Goal: Check status: Check status

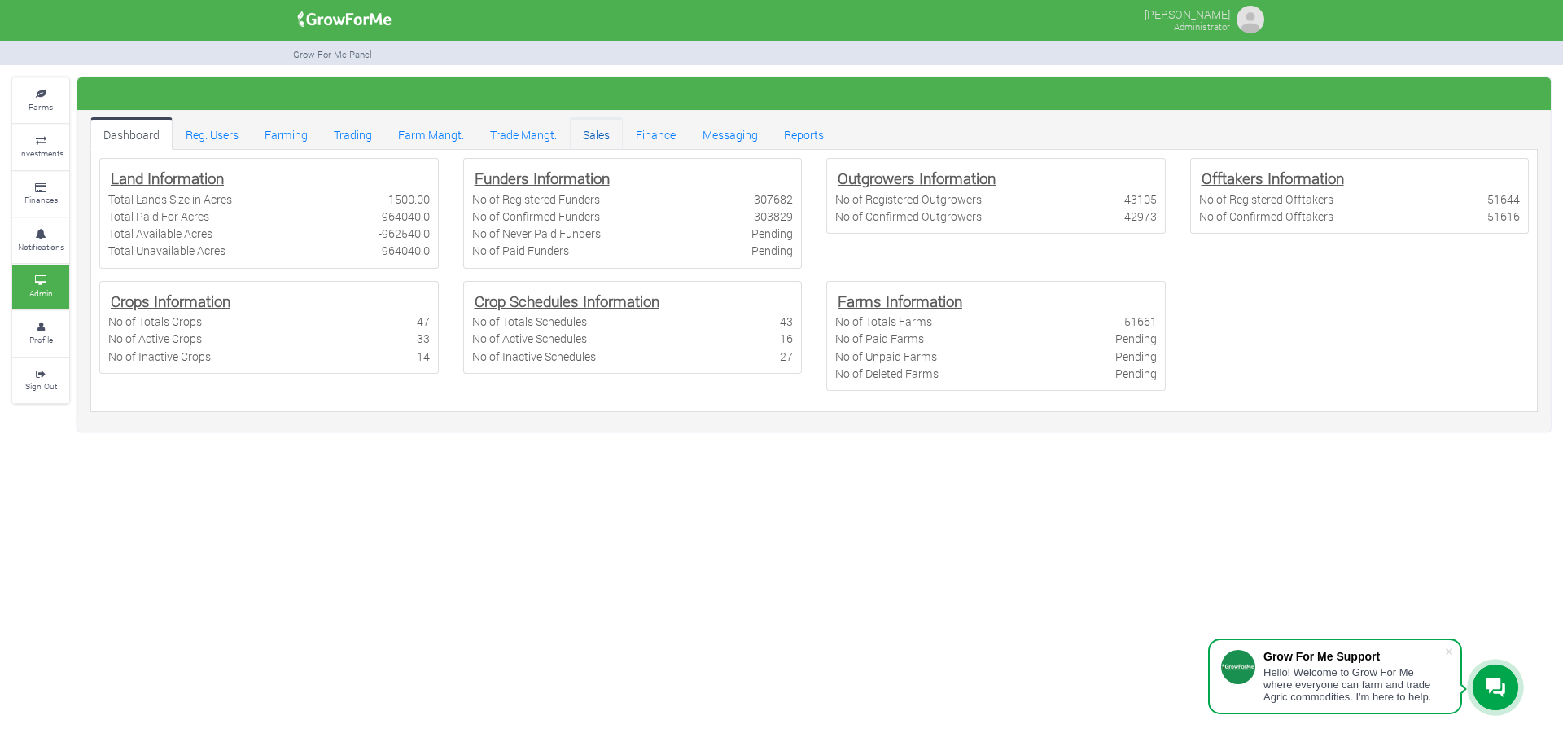
click at [604, 138] on link "Sales" at bounding box center [596, 133] width 53 height 33
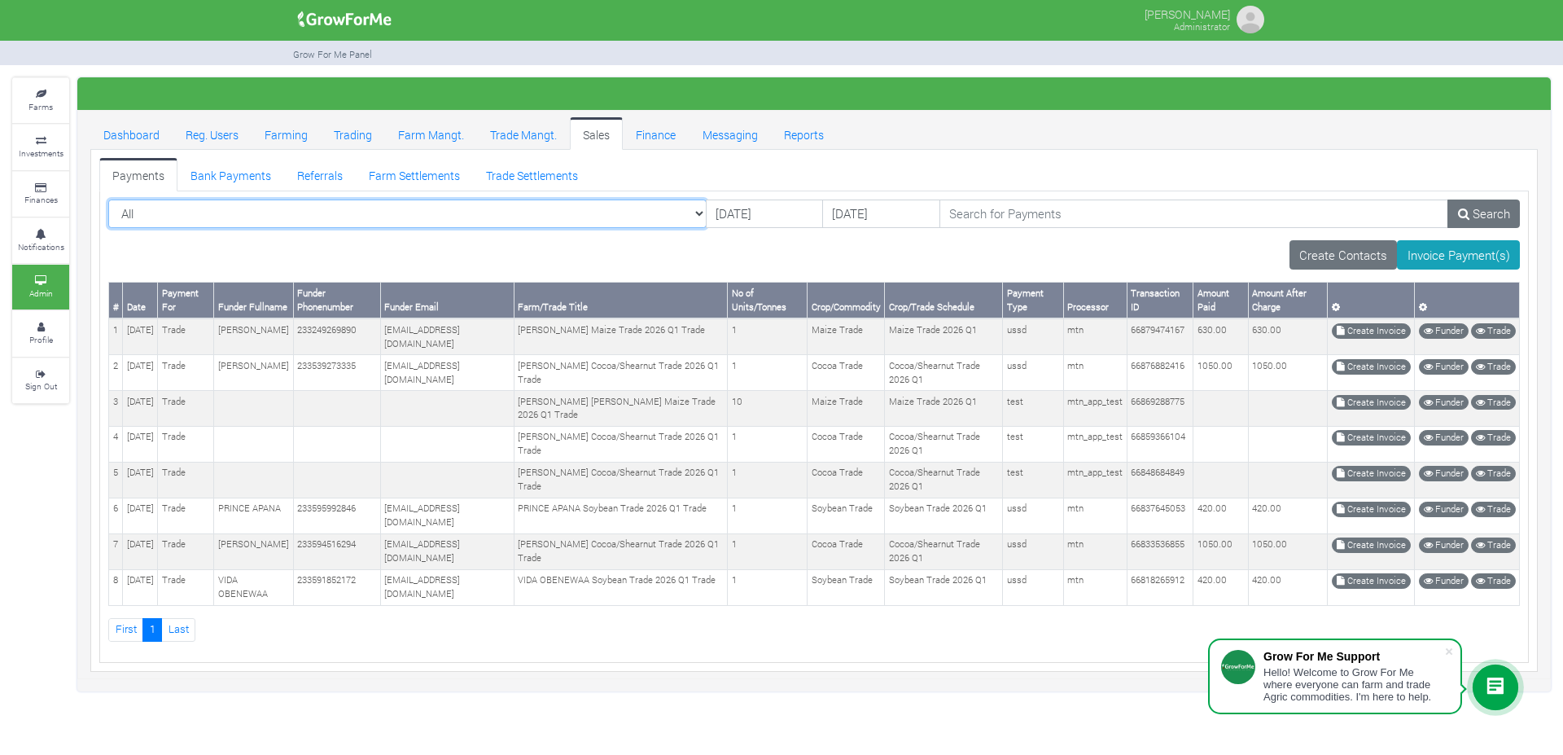
select select "?paymentfor=trade&schedule=47"
click at [108, 199] on select "All All Farm | Cabbage I_2021 - (Cabbage) Farm | Cassava_2024 - (Cassava _2024)…" at bounding box center [407, 213] width 598 height 29
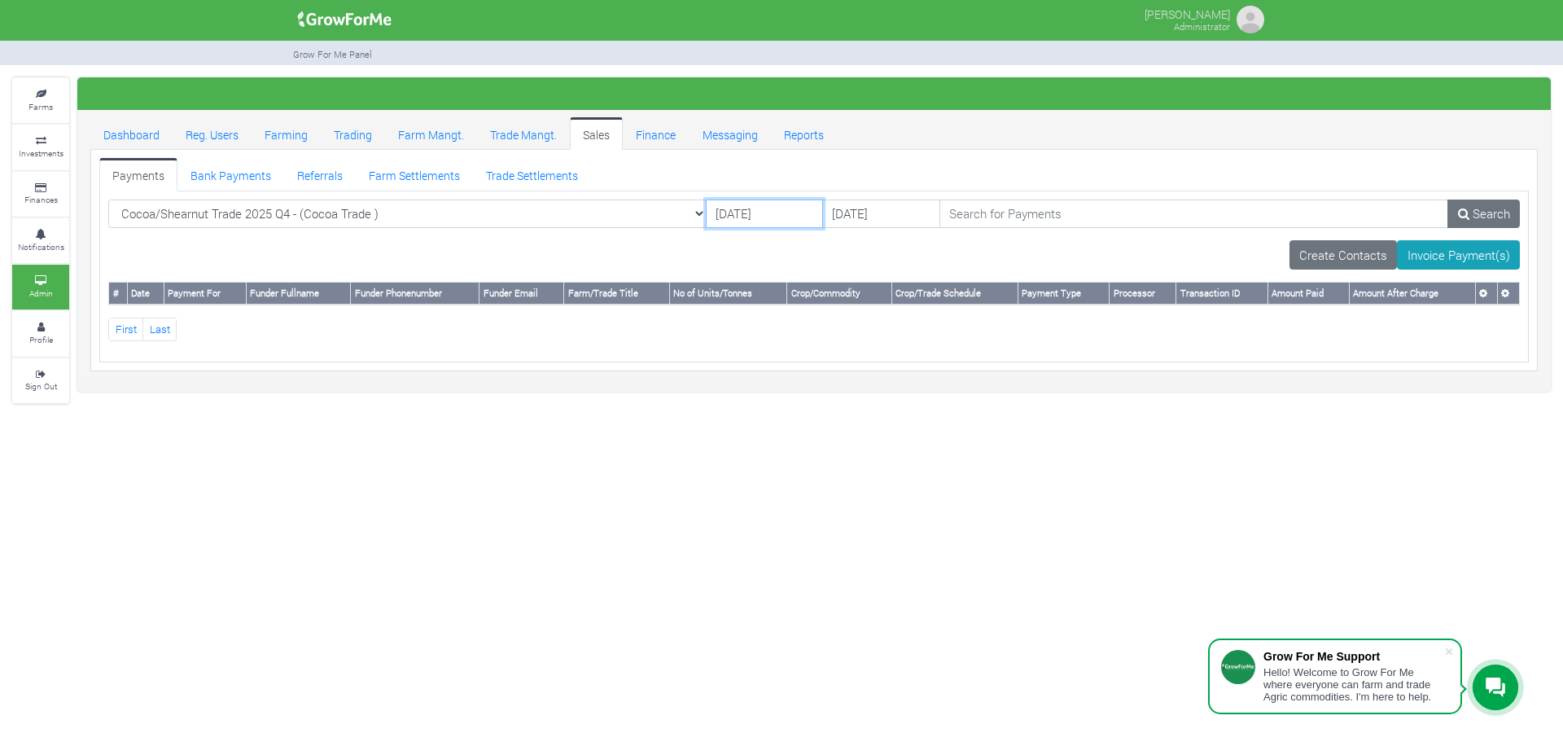
click at [706, 224] on input "14/10/2025" at bounding box center [764, 213] width 117 height 29
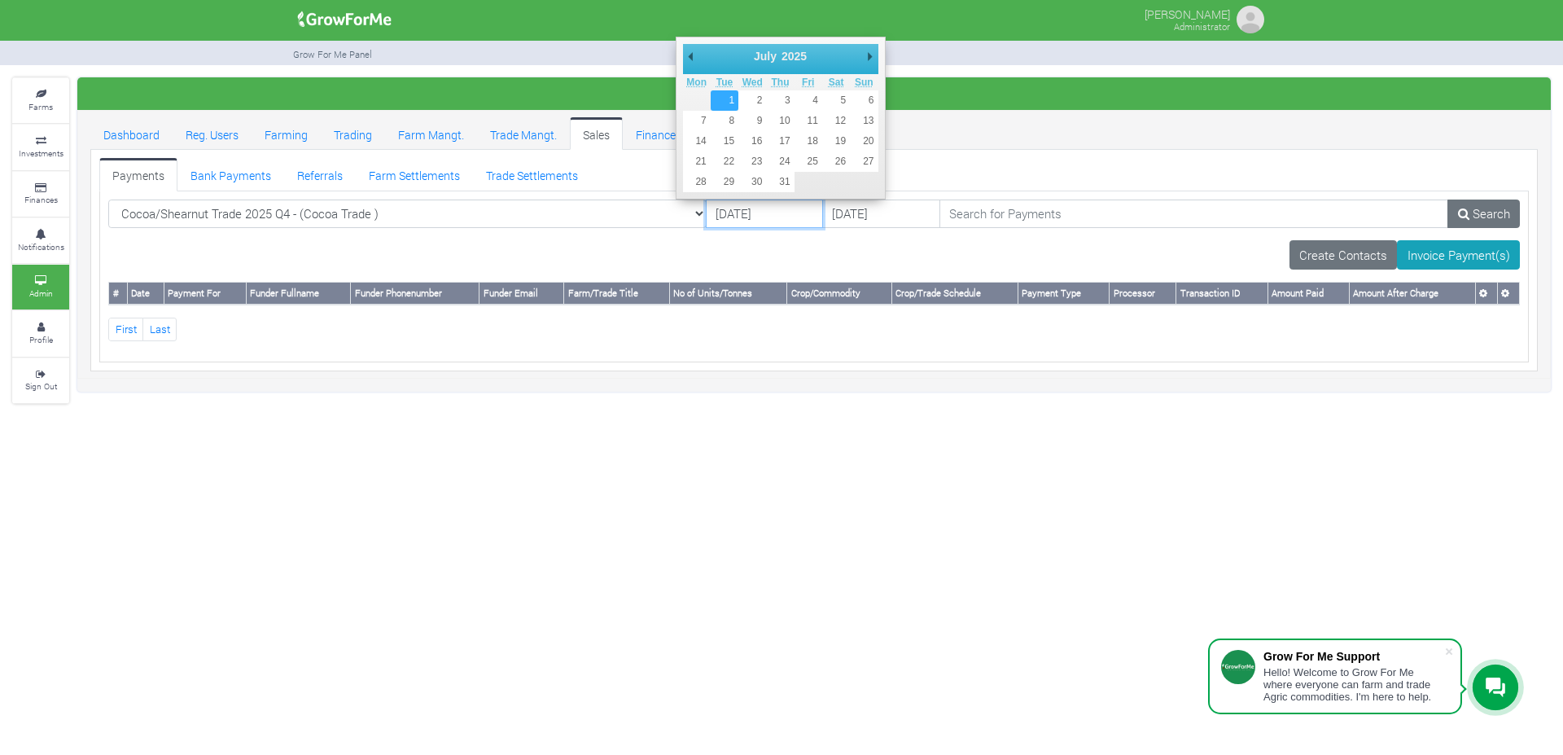
type input "01/07/2025"
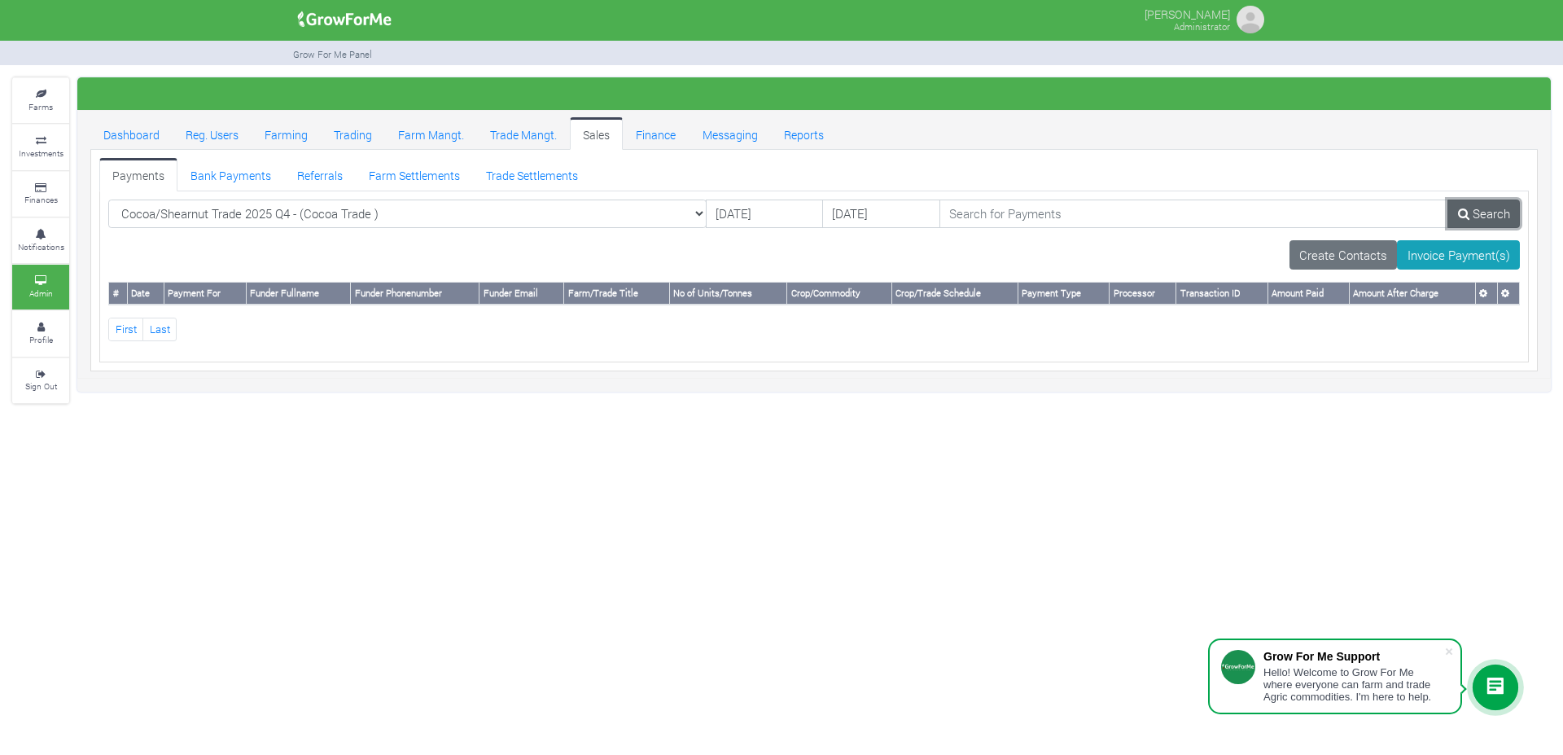
click at [1468, 199] on link "Search" at bounding box center [1484, 213] width 72 height 29
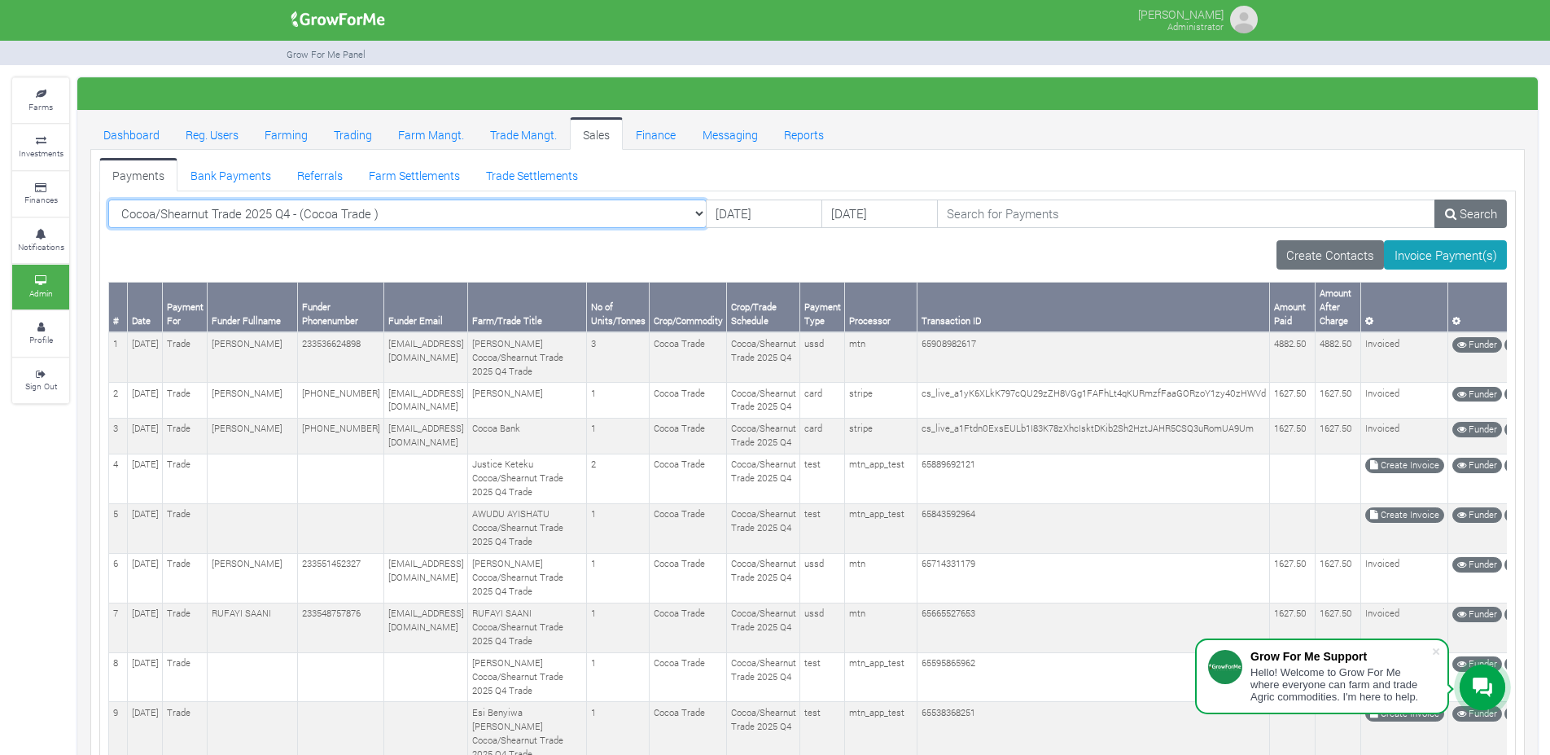
click at [452, 216] on select "Cocoa/Shearnut Trade 2025 Q4 - (Cocoa Trade ) All Farm | Cabbage I_2021 - (Cabb…" at bounding box center [407, 213] width 598 height 29
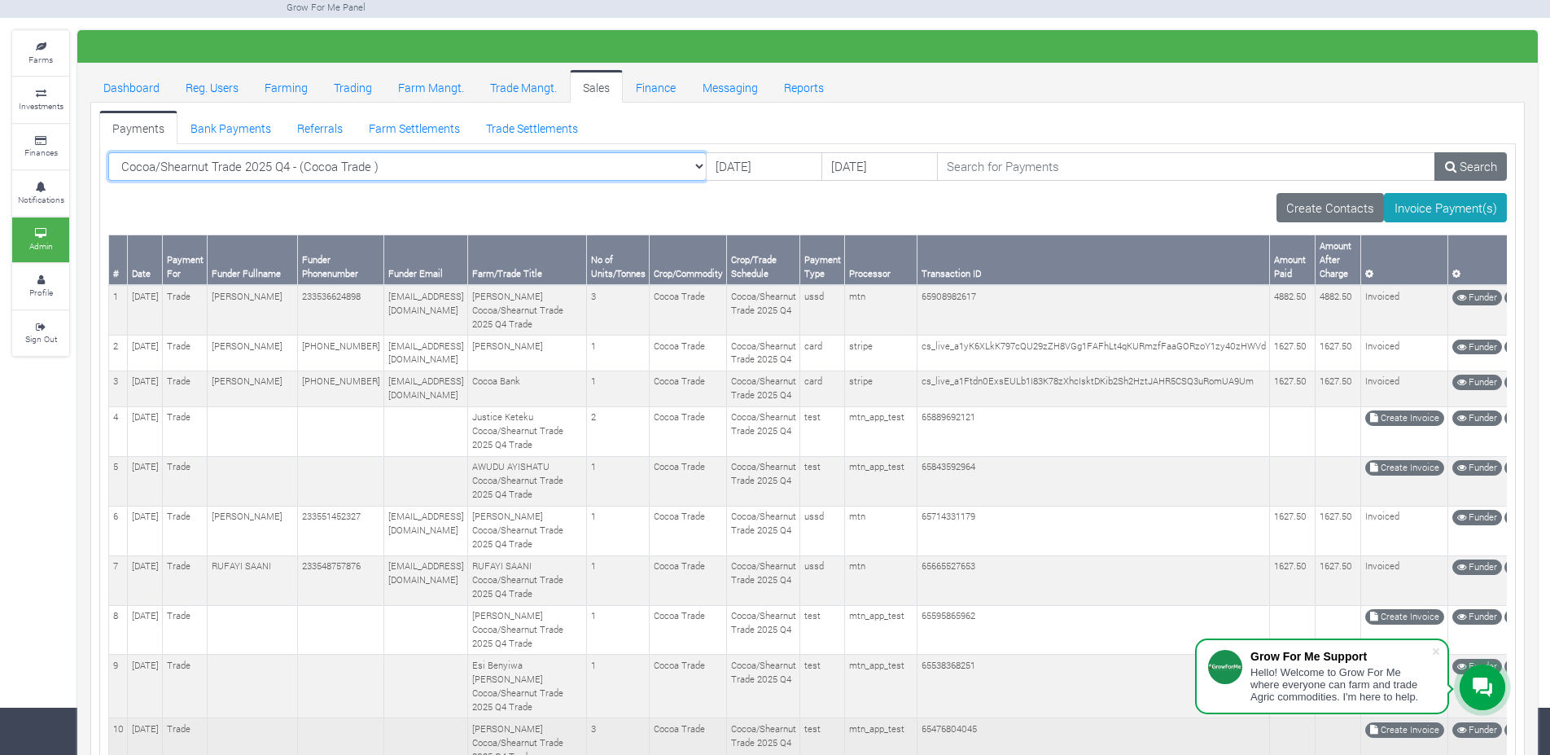
scroll to position [50, 0]
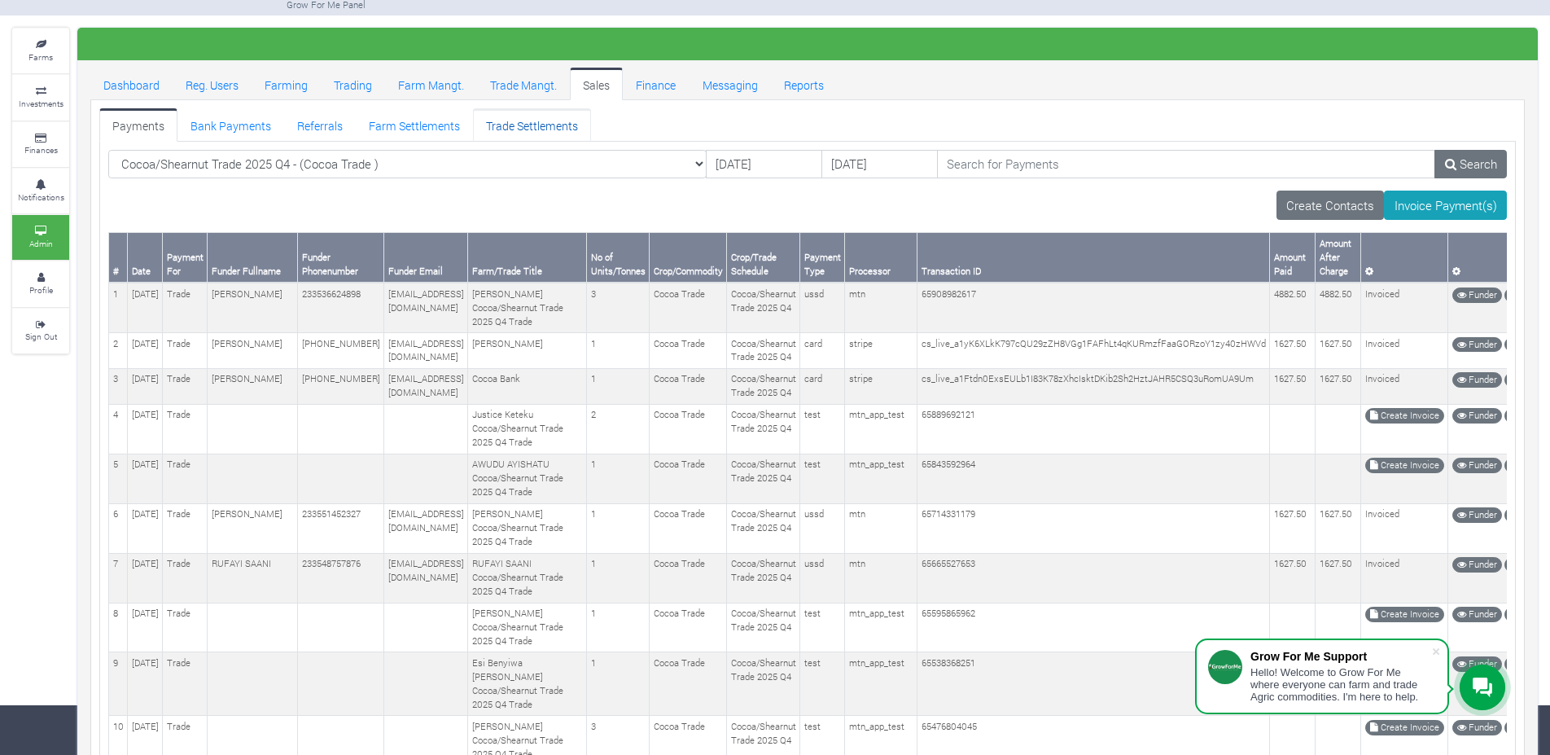
click at [516, 130] on link "Trade Settlements" at bounding box center [532, 124] width 118 height 33
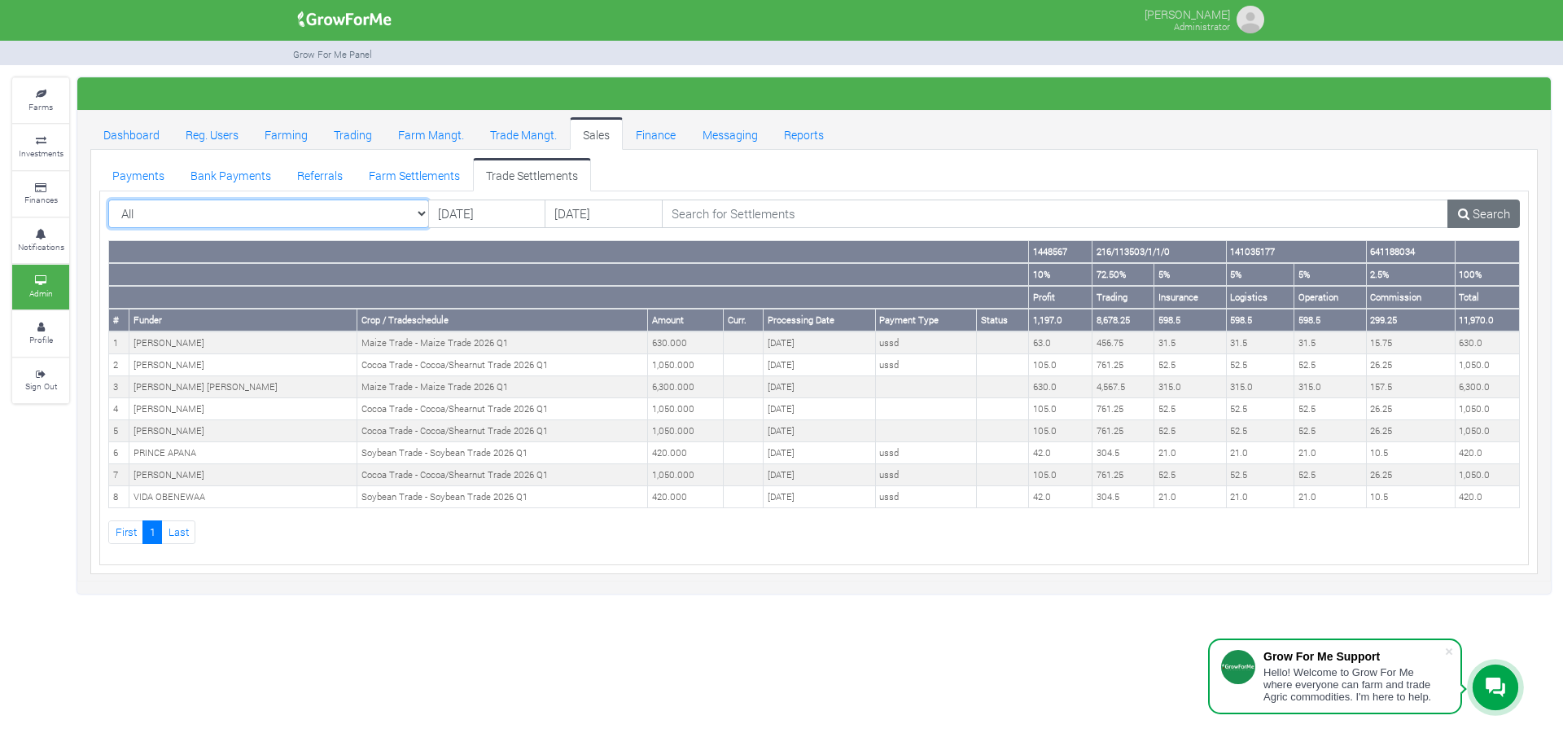
select select "?tradeschedule=47"
click at [108, 199] on select "All All AcresNano Soybean Trading - 2024 - ([GEOGRAPHIC_DATA] Trade)" at bounding box center [268, 213] width 321 height 29
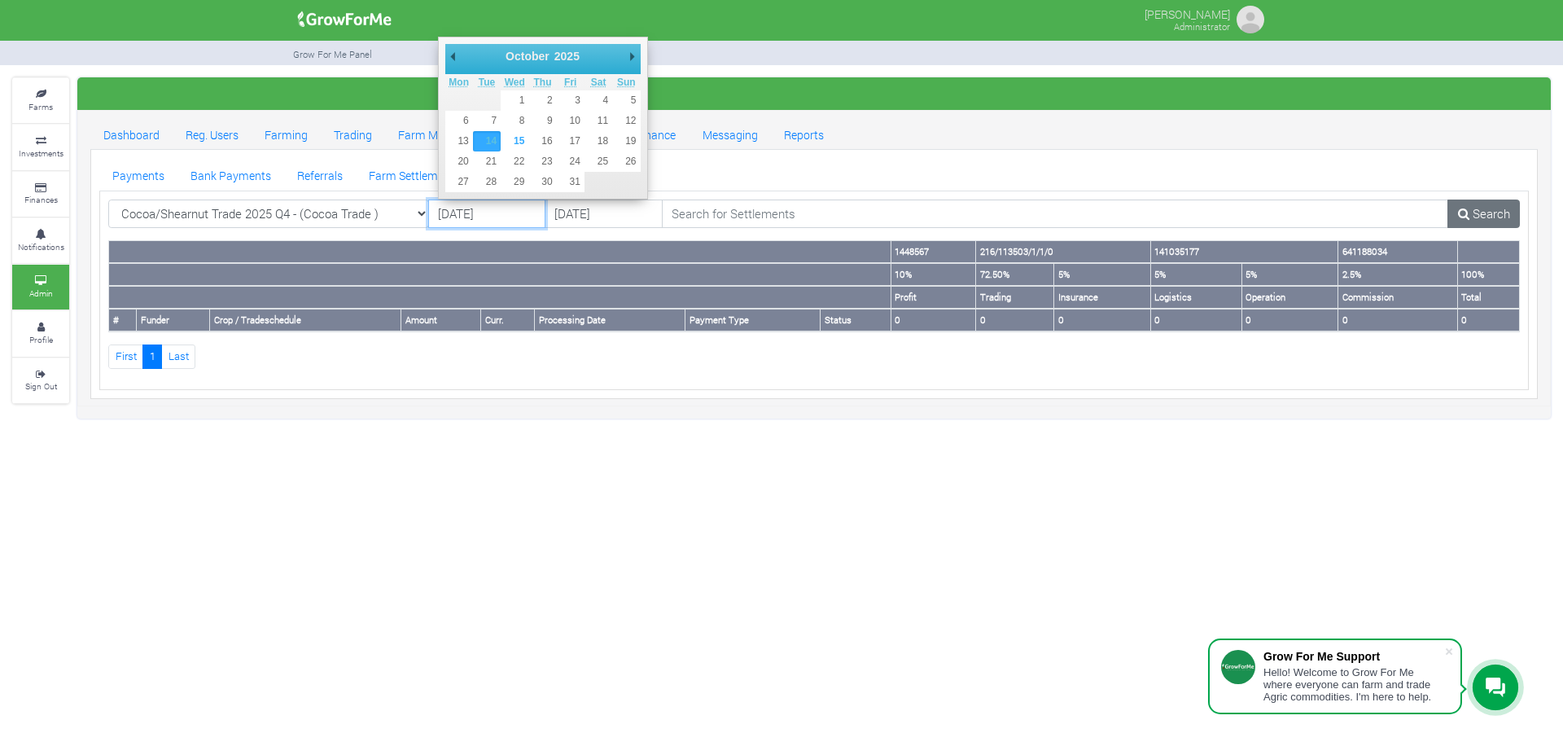
click at [472, 206] on input "[DATE]" at bounding box center [486, 213] width 117 height 29
type input "01/05/2025"
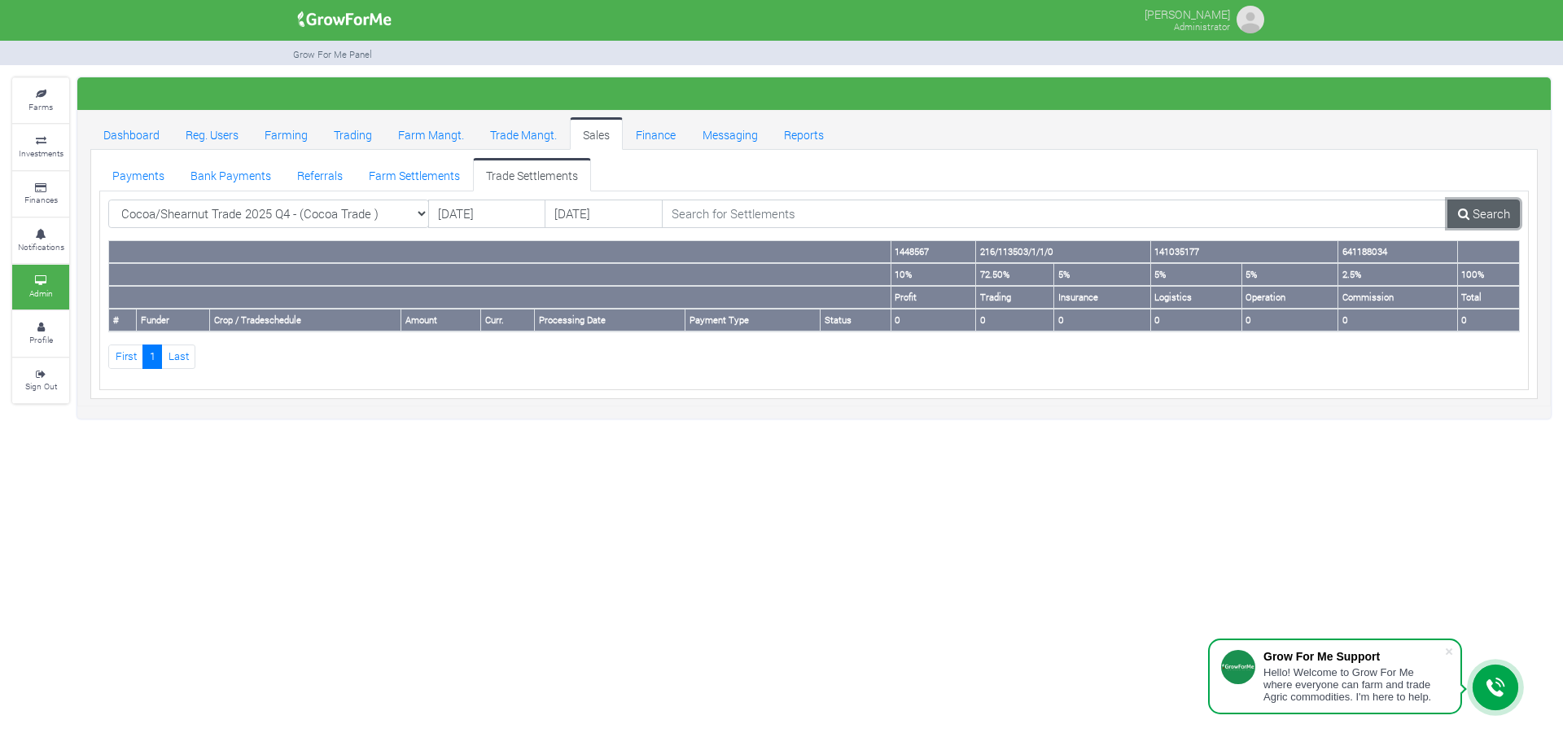
click at [1475, 208] on link "Search" at bounding box center [1484, 213] width 72 height 29
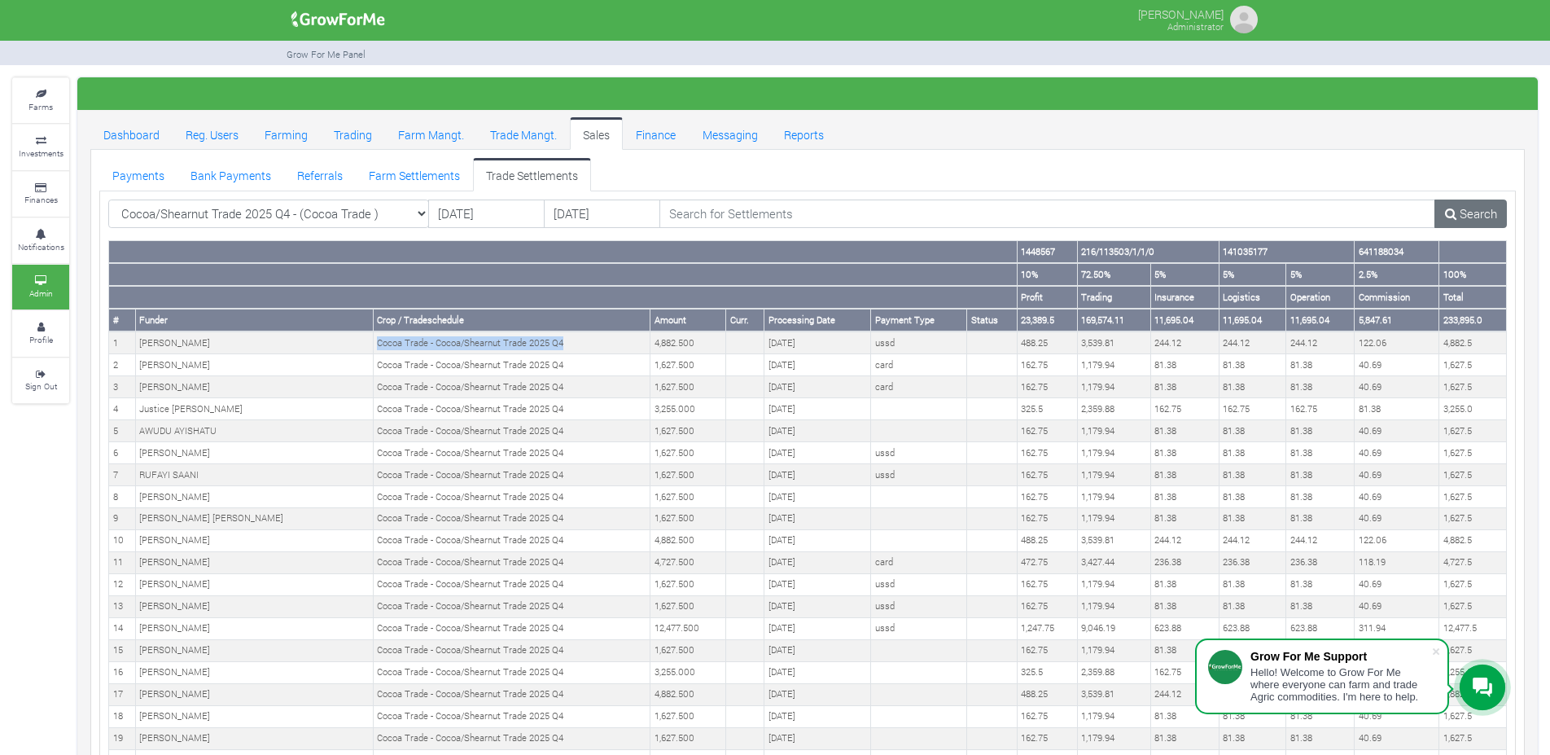
drag, startPoint x: 536, startPoint y: 344, endPoint x: 411, endPoint y: 330, distance: 125.3
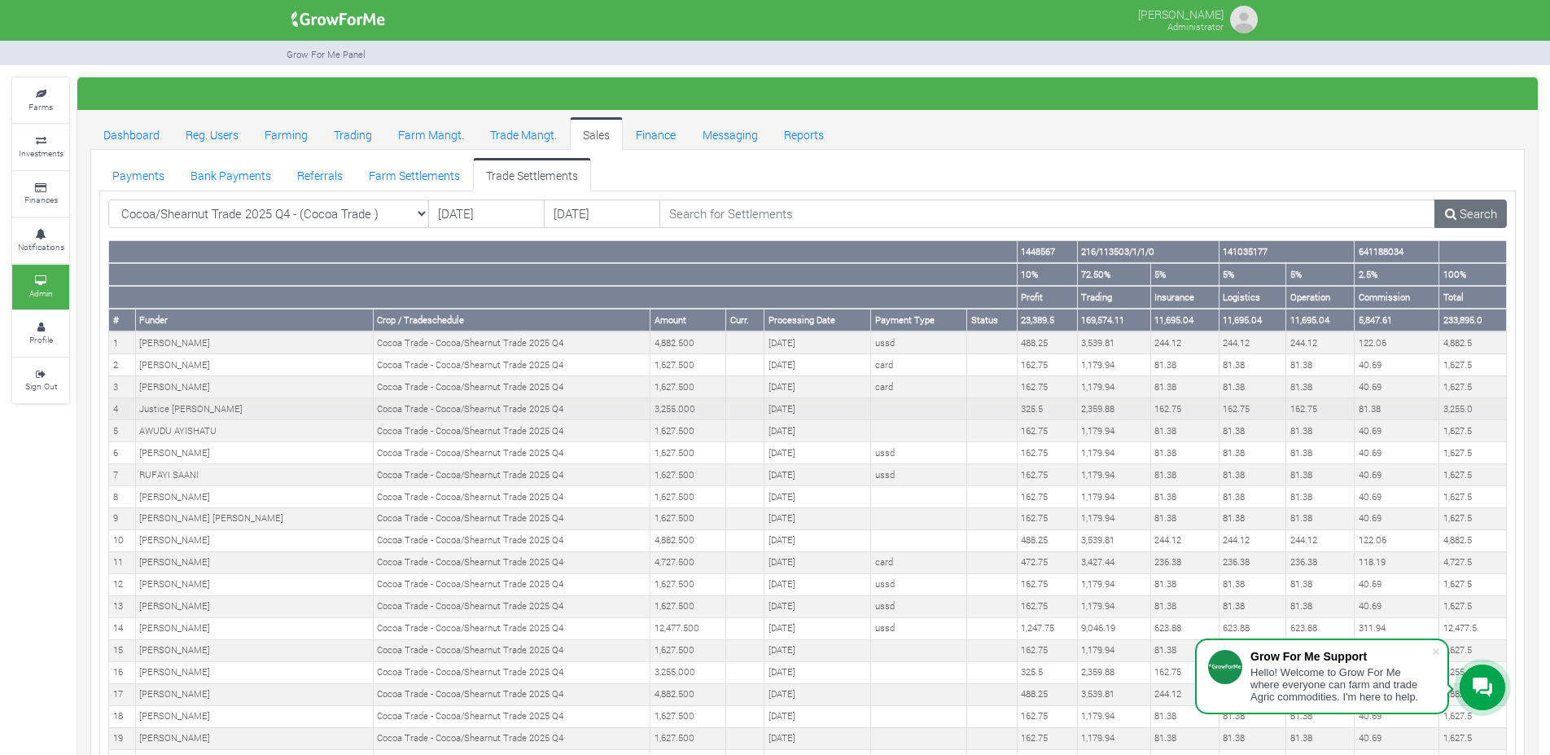
drag, startPoint x: 405, startPoint y: 326, endPoint x: 307, endPoint y: 398, distance: 121.8
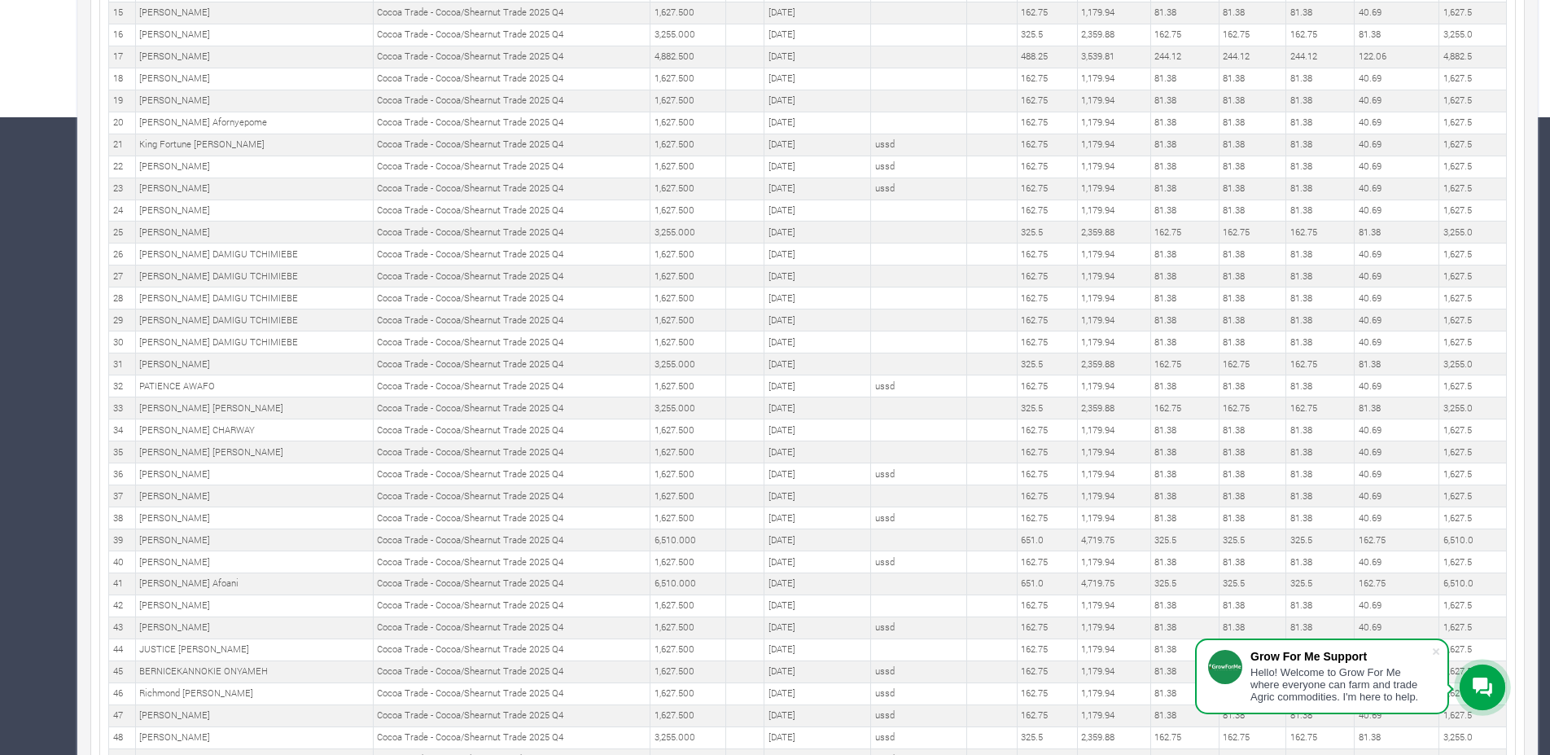
scroll to position [1508, 0]
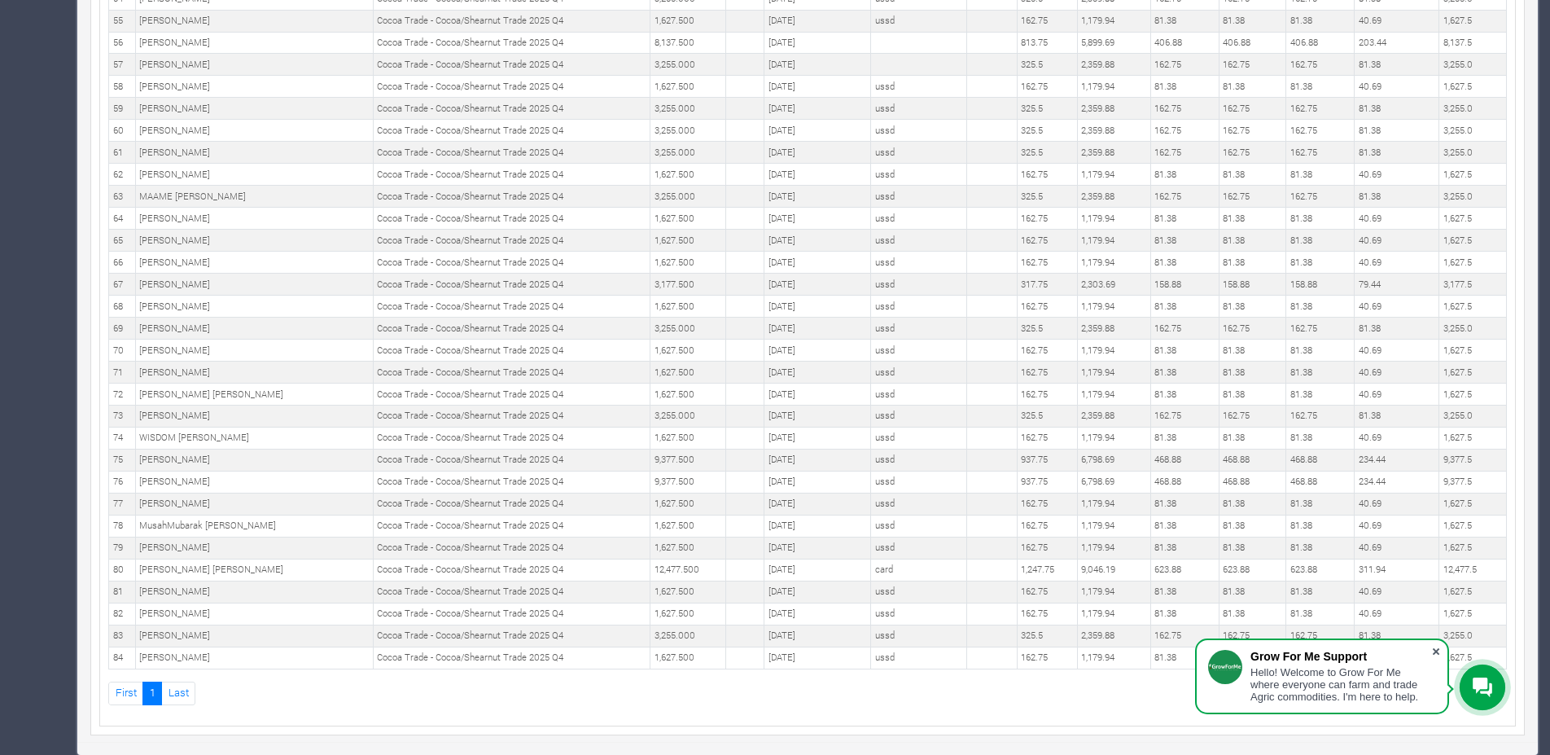
click at [1439, 649] on span at bounding box center [1436, 651] width 16 height 16
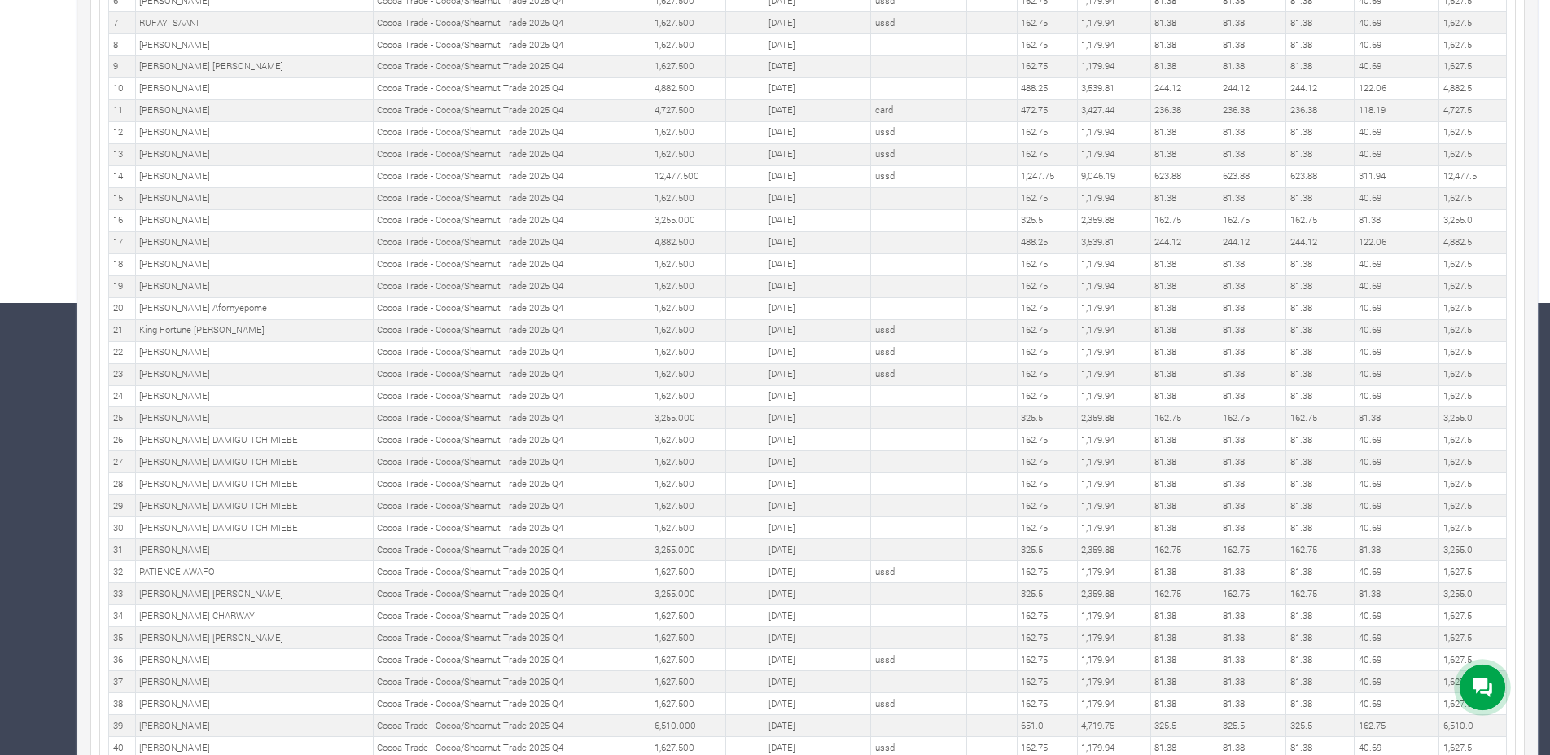
scroll to position [112, 0]
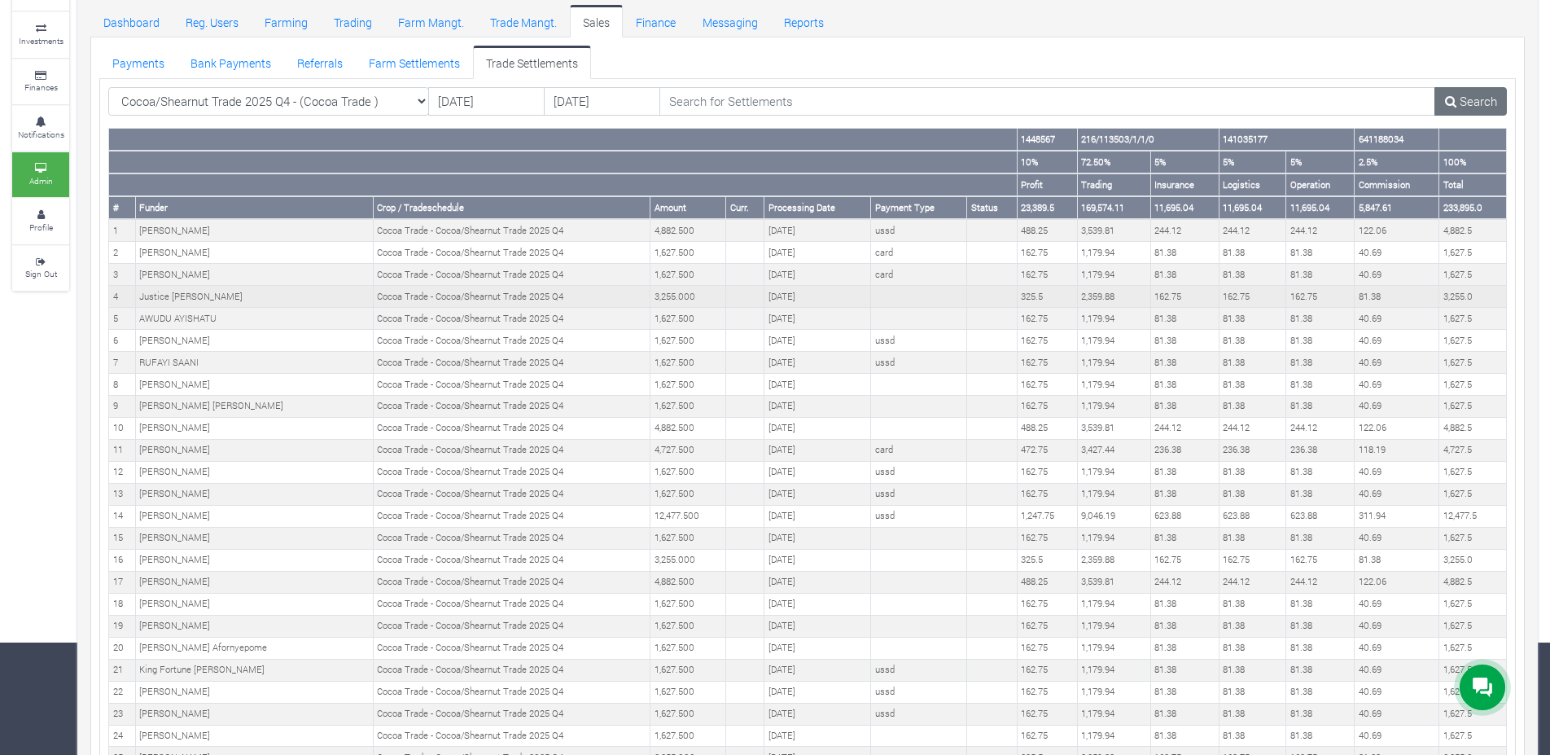
click at [826, 302] on td "29th Sep 2025" at bounding box center [818, 297] width 107 height 22
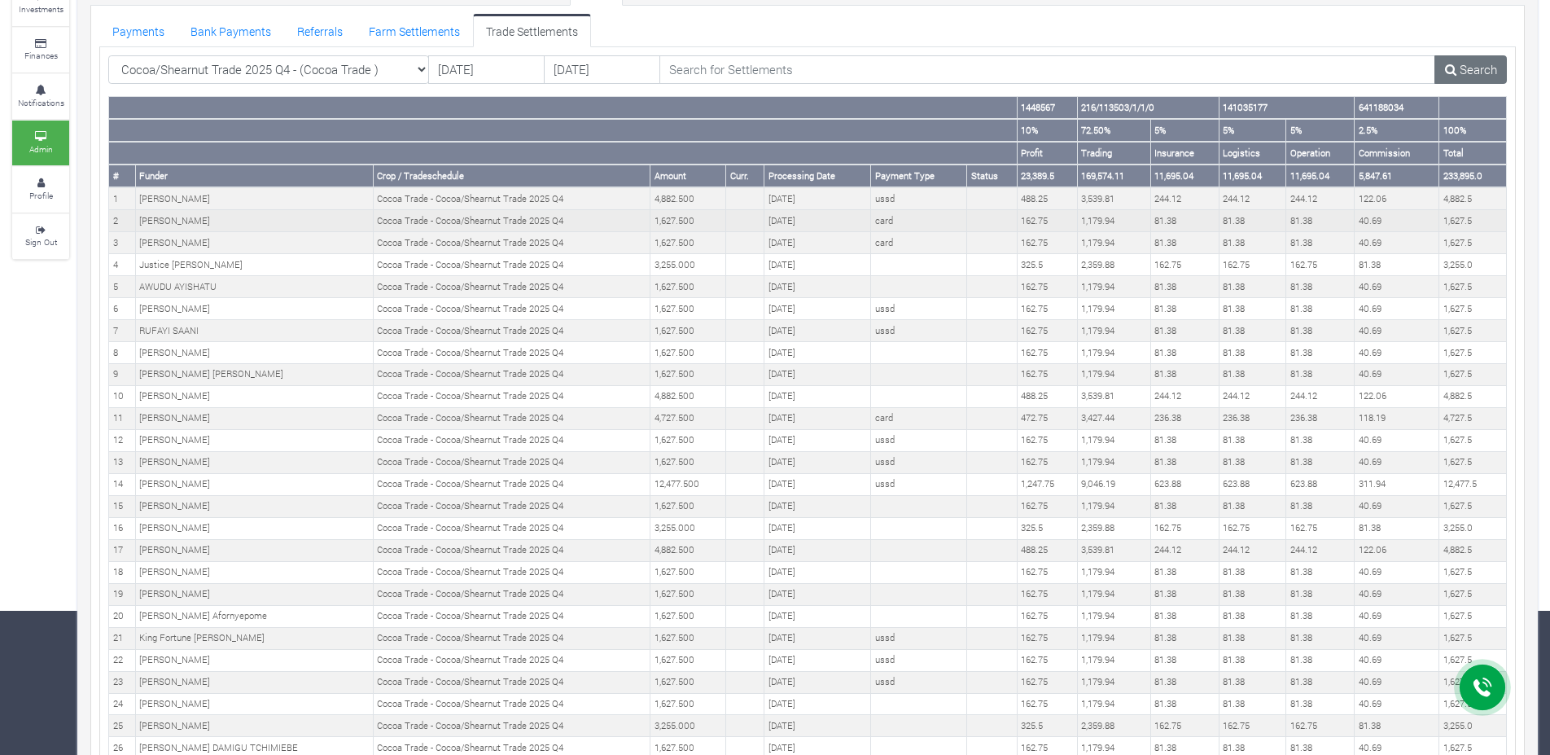
scroll to position [0, 0]
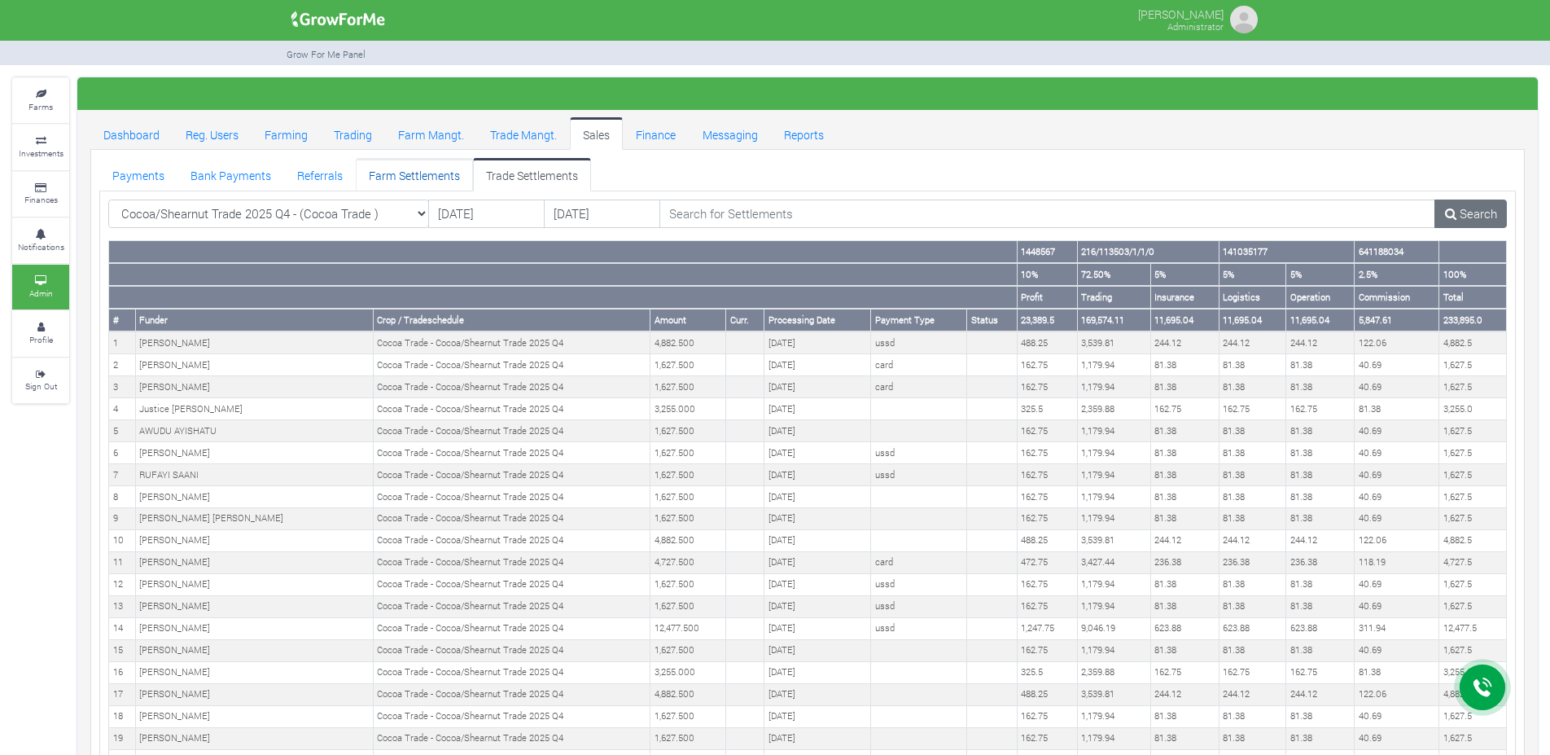
click at [401, 177] on link "Farm Settlements" at bounding box center [414, 174] width 117 height 33
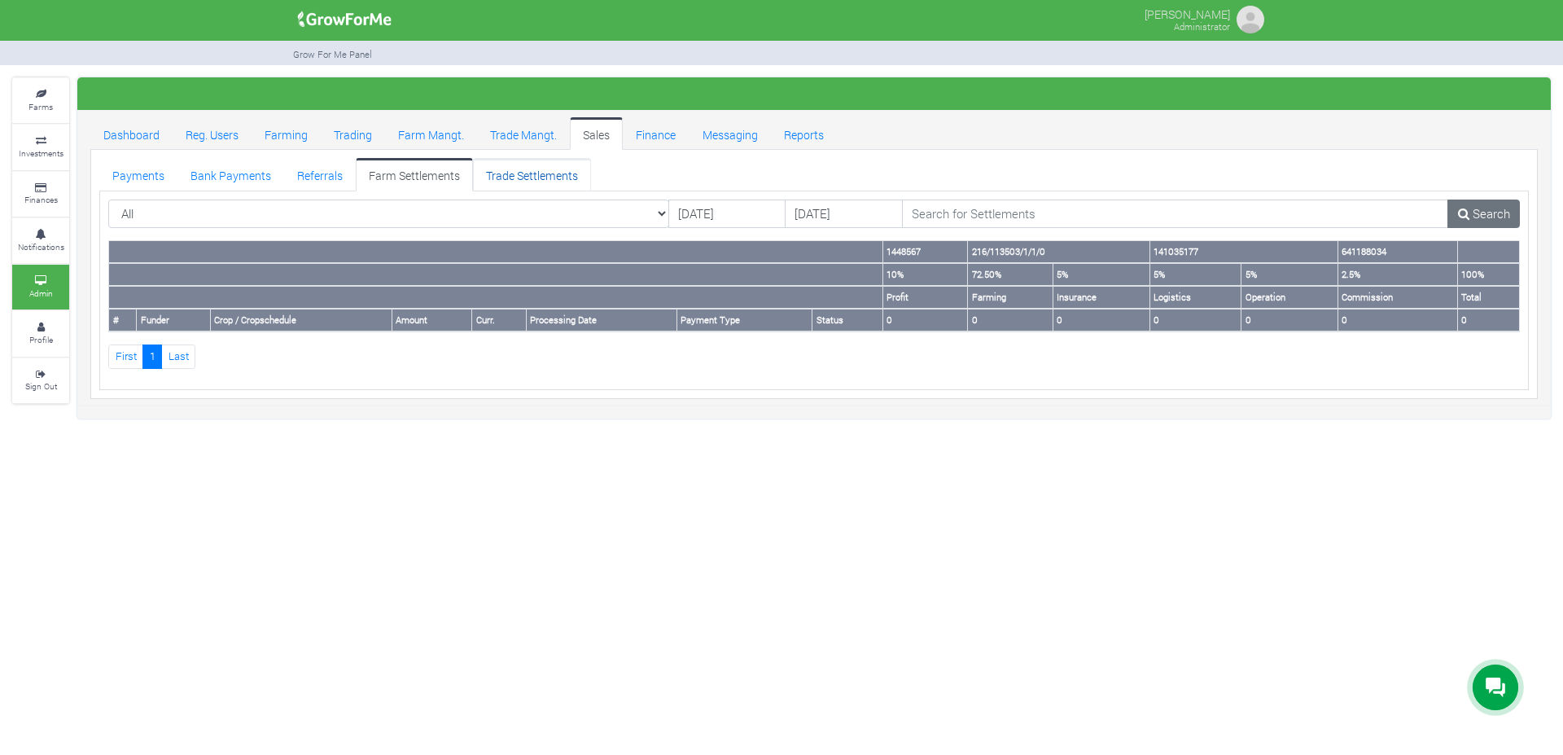
click at [531, 169] on link "Trade Settlements" at bounding box center [532, 174] width 118 height 33
